Goal: Transaction & Acquisition: Book appointment/travel/reservation

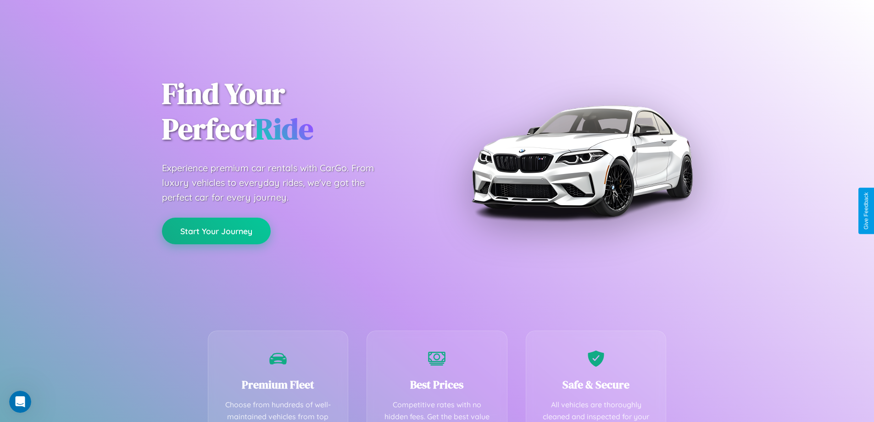
click at [216, 231] on button "Start Your Journey" at bounding box center [216, 230] width 109 height 27
click at [216, 230] on button "Start Your Journey" at bounding box center [216, 230] width 109 height 27
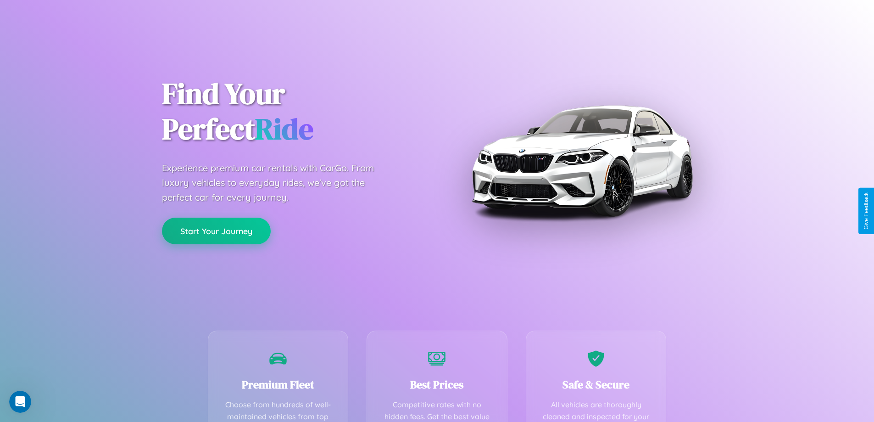
click at [216, 230] on button "Start Your Journey" at bounding box center [216, 230] width 109 height 27
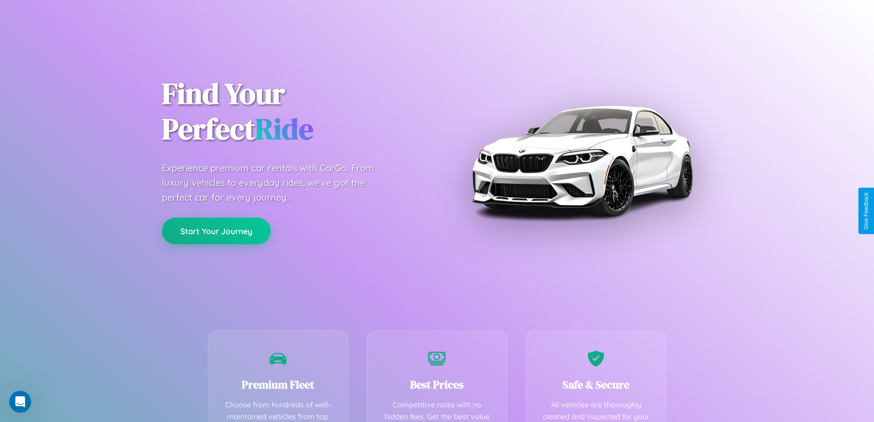
click at [216, 230] on button "Start Your Journey" at bounding box center [216, 230] width 109 height 27
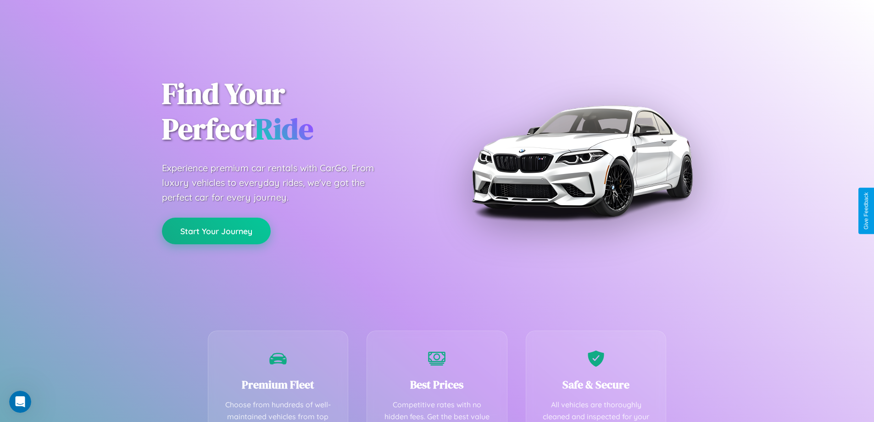
click at [216, 230] on button "Start Your Journey" at bounding box center [216, 230] width 109 height 27
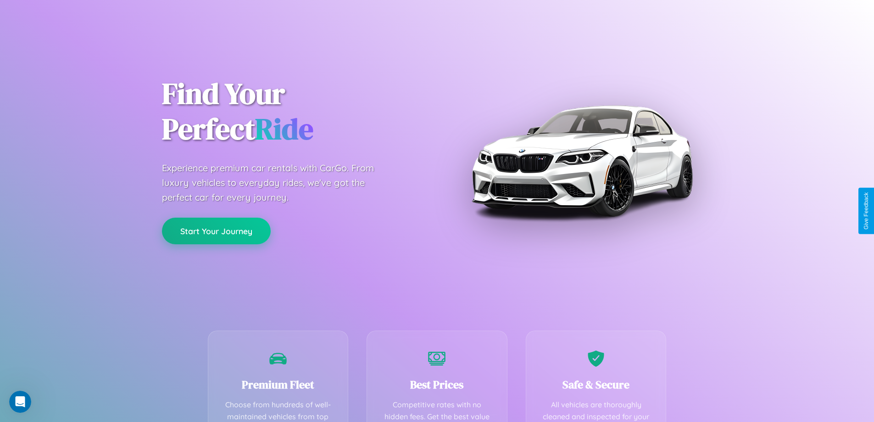
click at [216, 230] on button "Start Your Journey" at bounding box center [216, 230] width 109 height 27
